Goal: Task Accomplishment & Management: Use online tool/utility

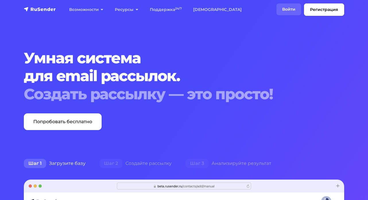
click at [293, 14] on link "Войти" at bounding box center [289, 9] width 25 height 12
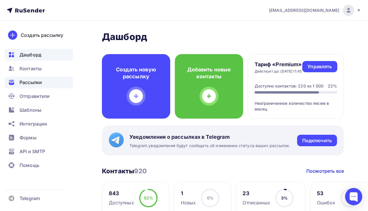
click at [43, 79] on div "Рассылки" at bounding box center [39, 81] width 68 height 11
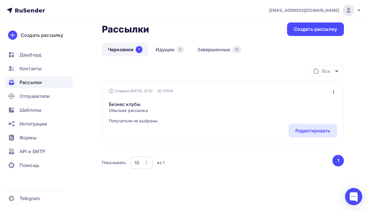
scroll to position [30, 0]
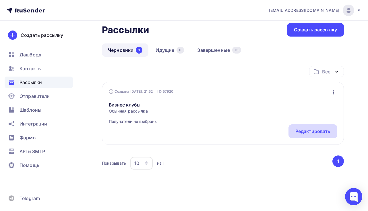
click at [316, 129] on div "Редактировать" at bounding box center [313, 131] width 35 height 7
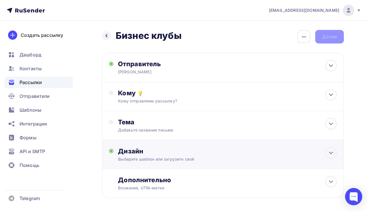
click at [299, 150] on div "Дизайн" at bounding box center [227, 151] width 219 height 8
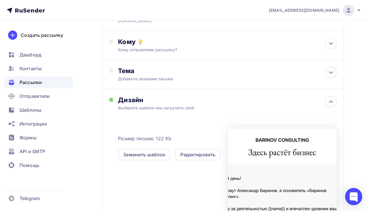
scroll to position [53, 0]
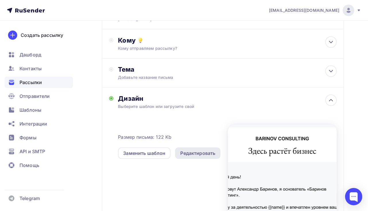
click at [194, 153] on div "Редактировать" at bounding box center [197, 152] width 35 height 7
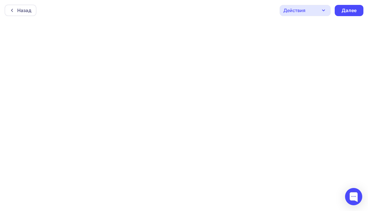
click at [328, 15] on div "Действия" at bounding box center [305, 10] width 51 height 11
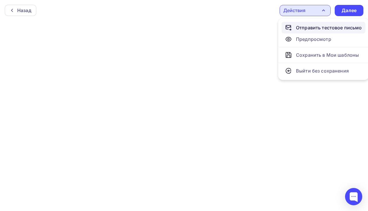
click at [323, 31] on link "Отправить тестовое письмо" at bounding box center [324, 27] width 84 height 11
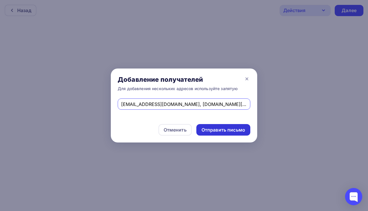
type input "[EMAIL_ADDRESS][DOMAIN_NAME], [DOMAIN_NAME][EMAIL_ADDRESS][DOMAIN_NAME]"
click at [241, 130] on div "Отправить письмо" at bounding box center [224, 129] width 44 height 7
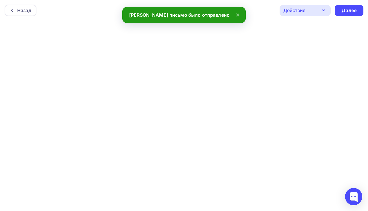
click at [234, 15] on icon at bounding box center [237, 14] width 7 height 7
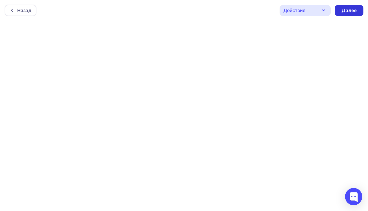
click at [347, 8] on div "Далее" at bounding box center [349, 10] width 15 height 7
